Goal: Information Seeking & Learning: Learn about a topic

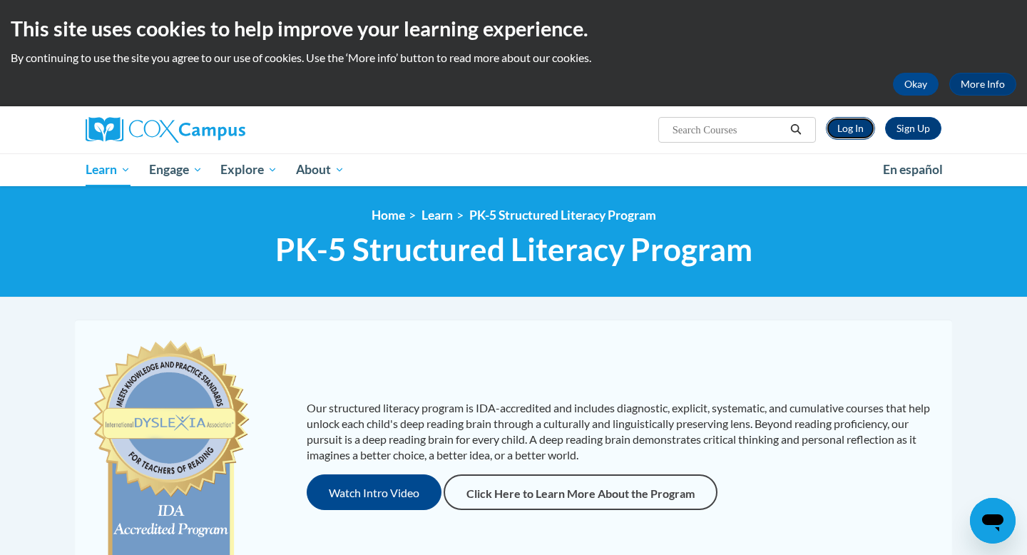
click at [850, 131] on link "Log In" at bounding box center [850, 128] width 49 height 23
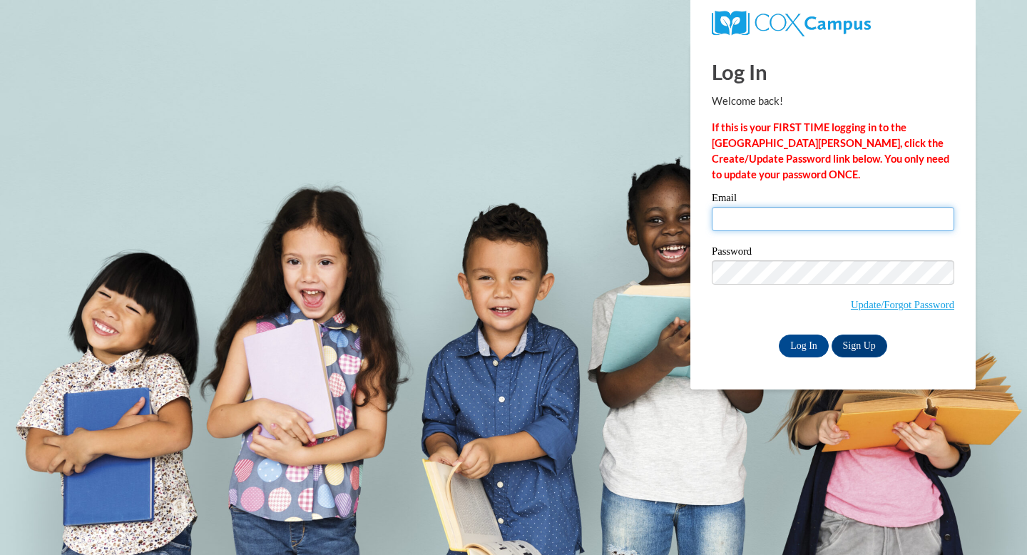
click at [753, 210] on input "Email" at bounding box center [833, 219] width 243 height 24
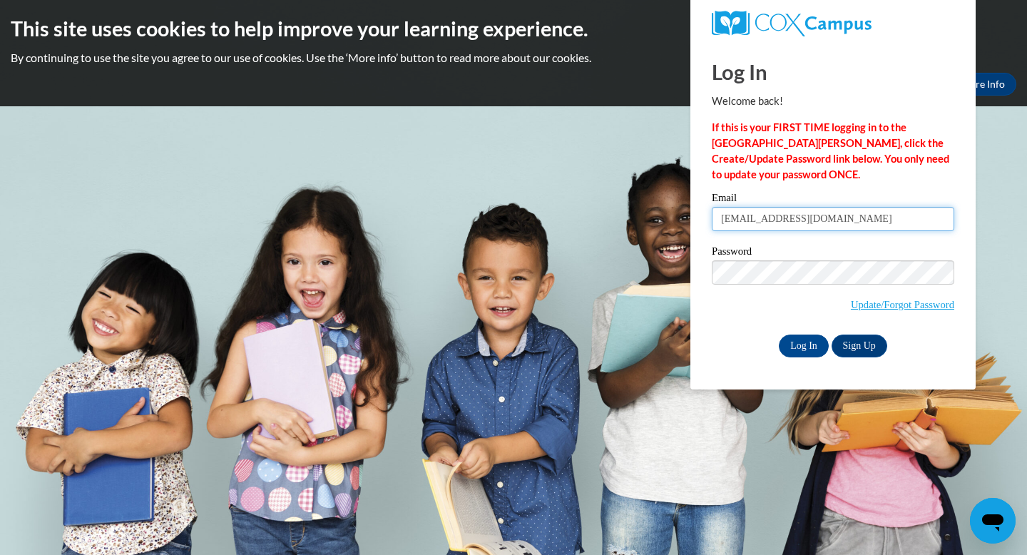
type input "alaina.kamalian@franklin.k12.wi.us"
click at [815, 285] on span "Update/Forgot Password" at bounding box center [833, 289] width 243 height 59
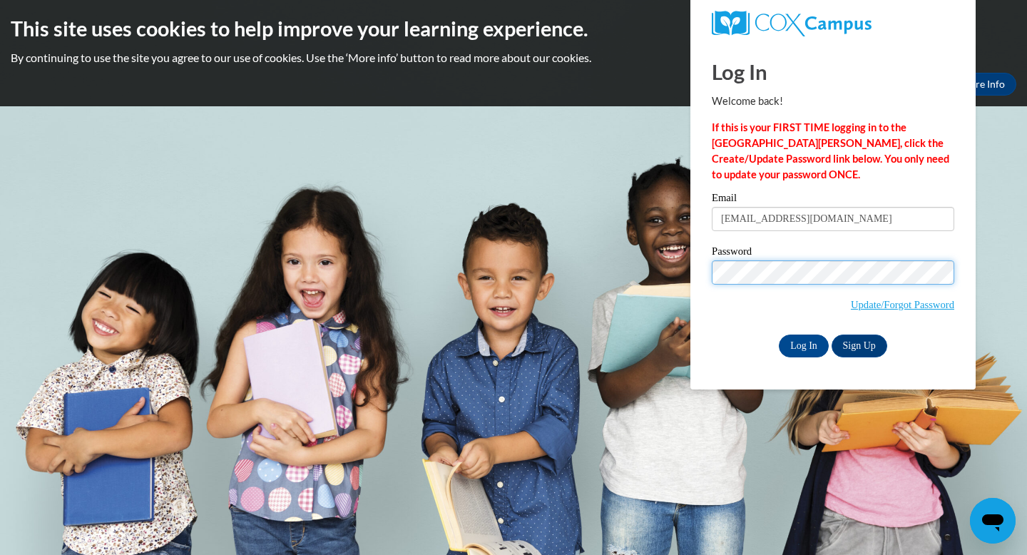
click at [779, 335] on input "Log In" at bounding box center [804, 346] width 50 height 23
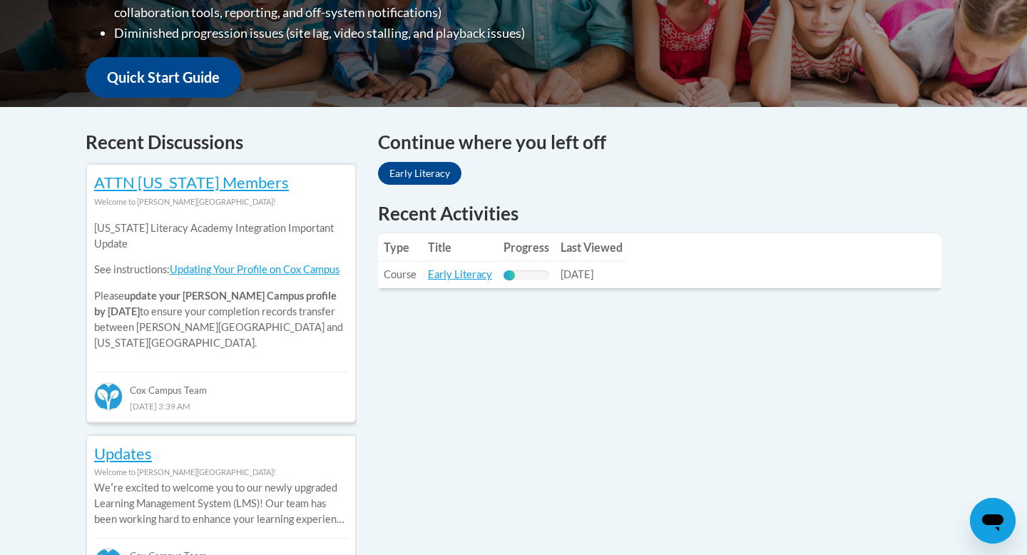
scroll to position [502, 0]
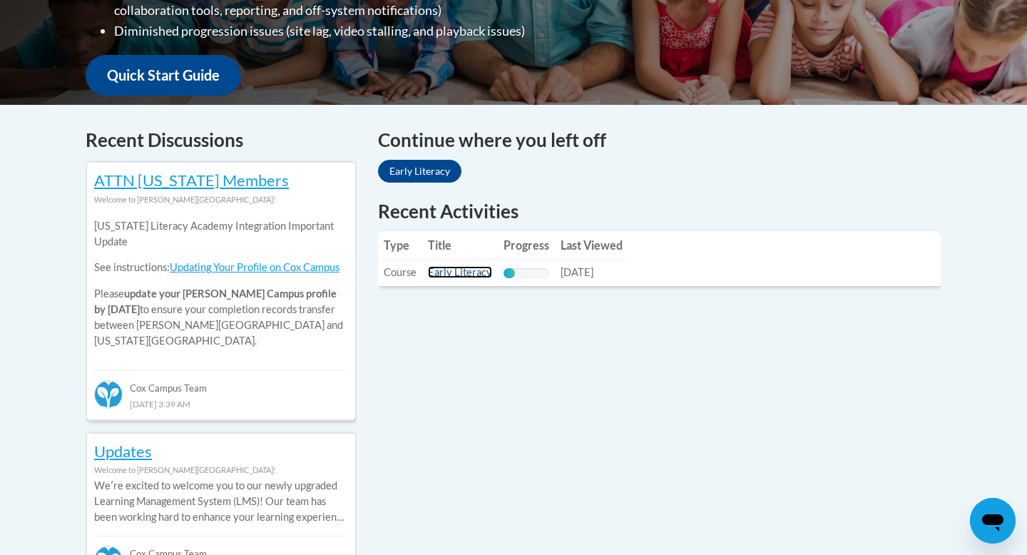
click at [476, 272] on link "Early Literacy" at bounding box center [460, 272] width 64 height 12
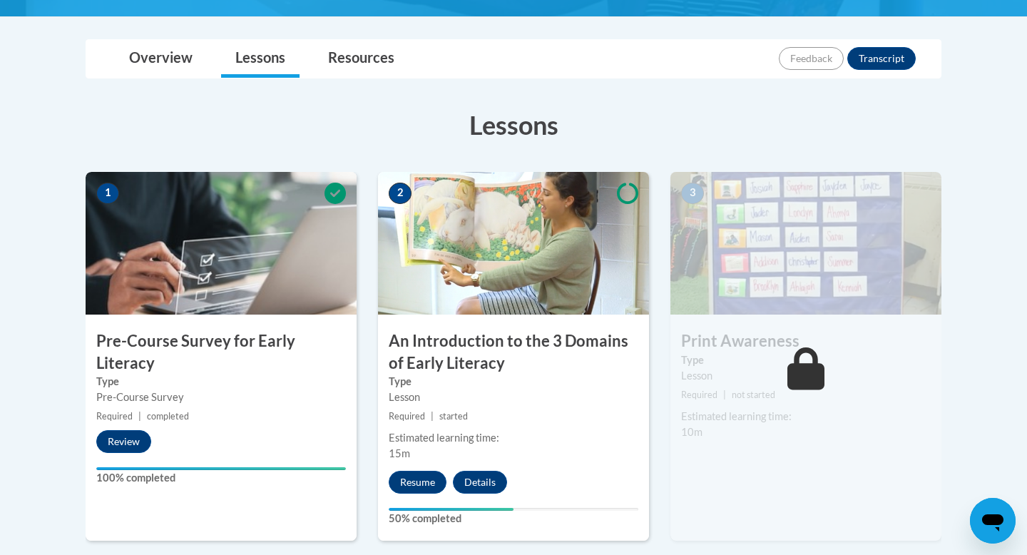
scroll to position [417, 0]
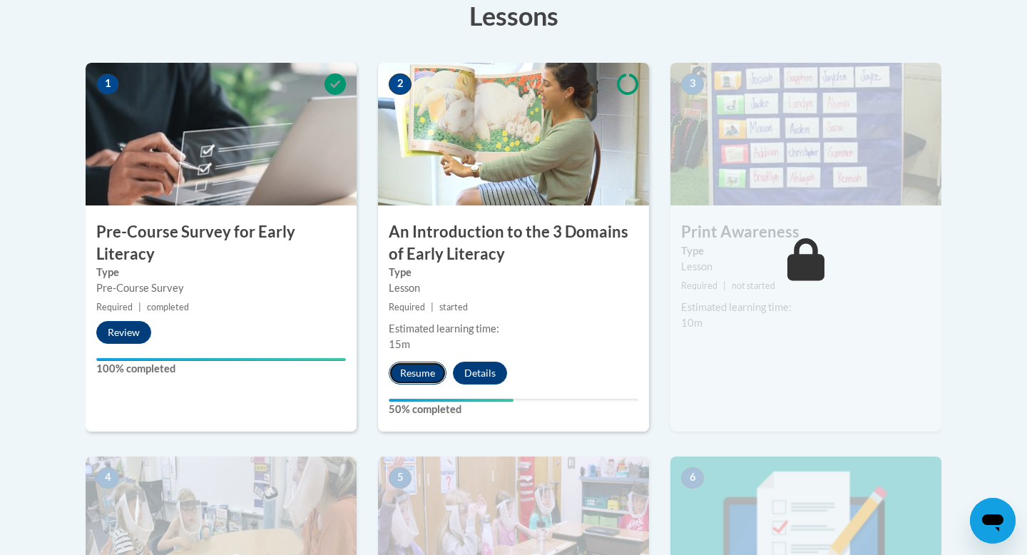
click at [429, 376] on button "Resume" at bounding box center [418, 373] width 58 height 23
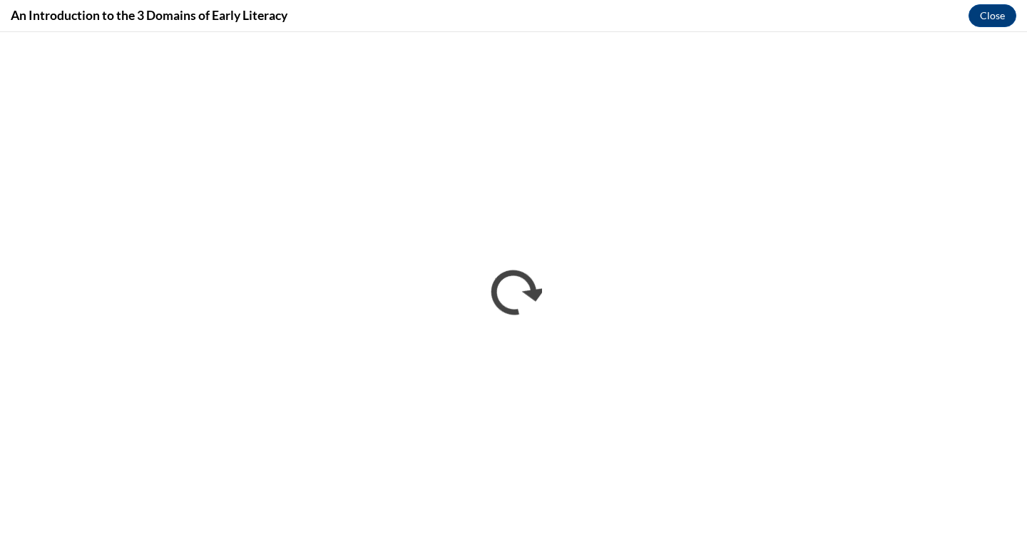
scroll to position [0, 0]
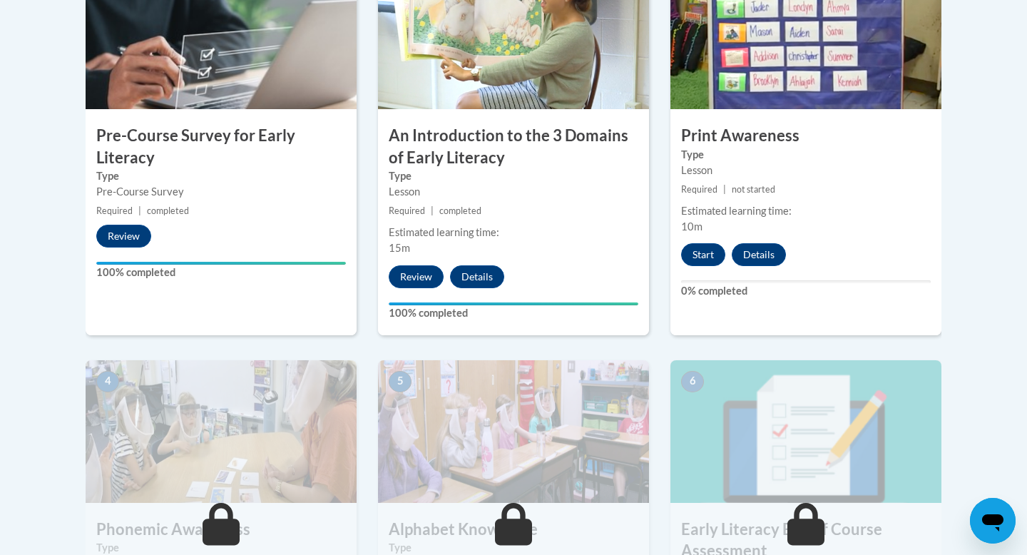
scroll to position [505, 0]
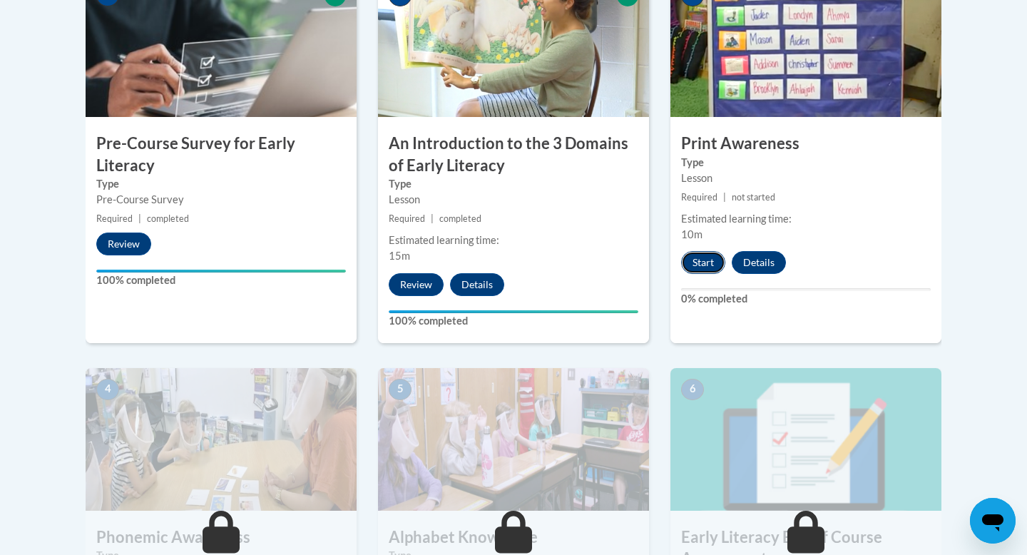
click at [691, 257] on button "Start" at bounding box center [703, 262] width 44 height 23
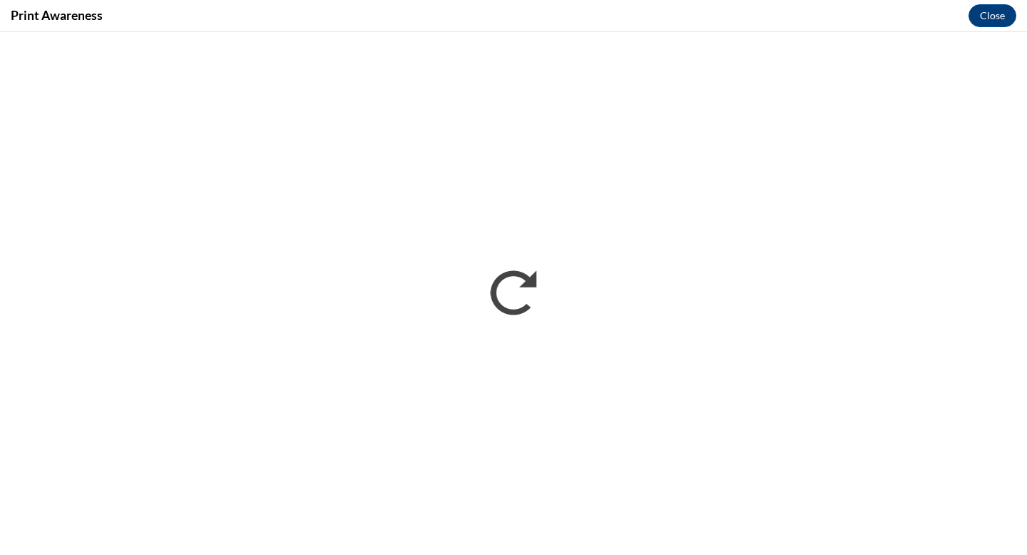
scroll to position [0, 0]
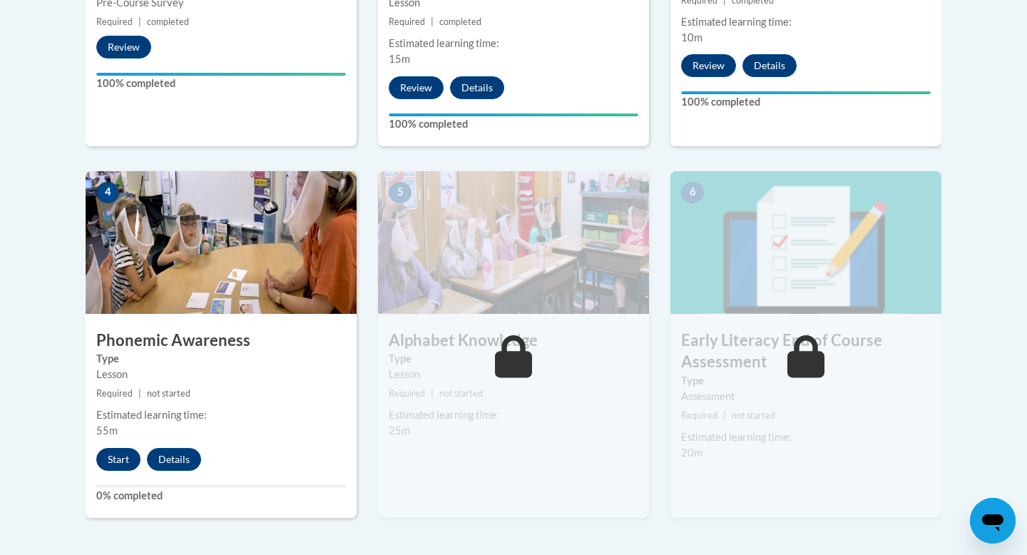
scroll to position [697, 0]
